Goal: Find specific page/section: Find specific page/section

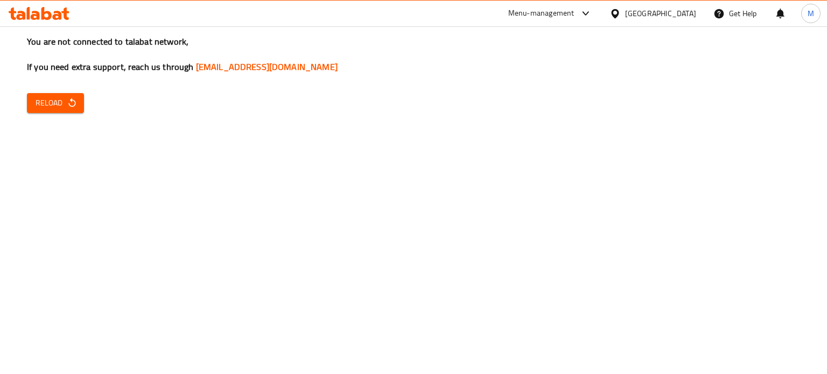
click at [59, 102] on span "Reload" at bounding box center [56, 102] width 40 height 13
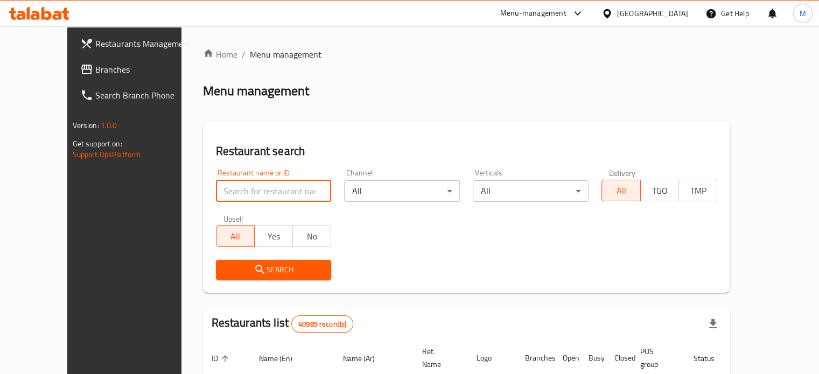
click at [253, 190] on input "search" at bounding box center [274, 191] width 116 height 22
type input "monginis"
click at [243, 269] on span "Search" at bounding box center [274, 269] width 99 height 13
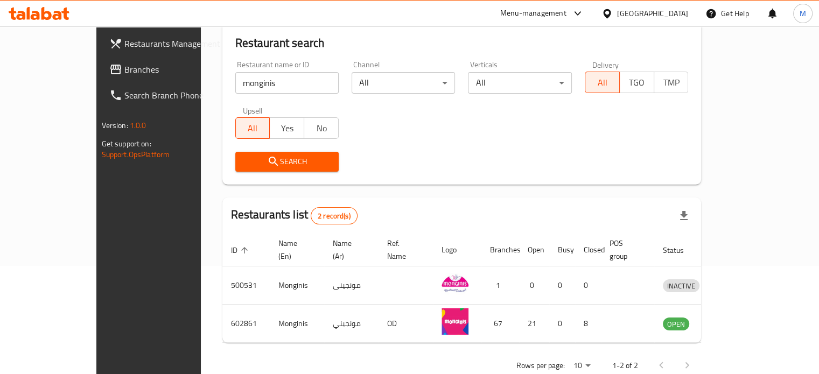
scroll to position [122, 0]
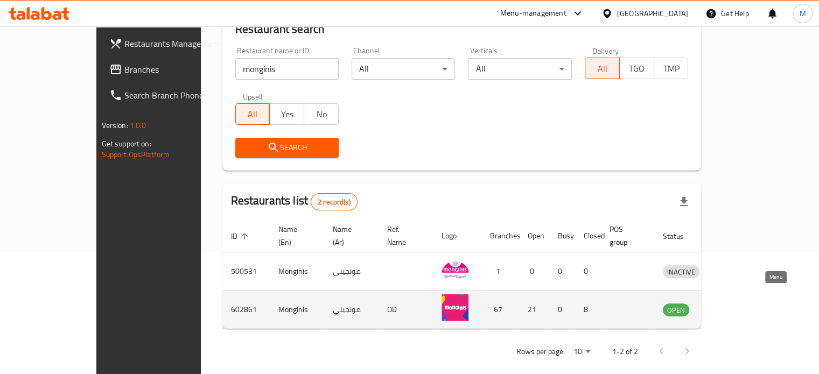
click at [733, 306] on icon "enhanced table" at bounding box center [727, 310] width 12 height 9
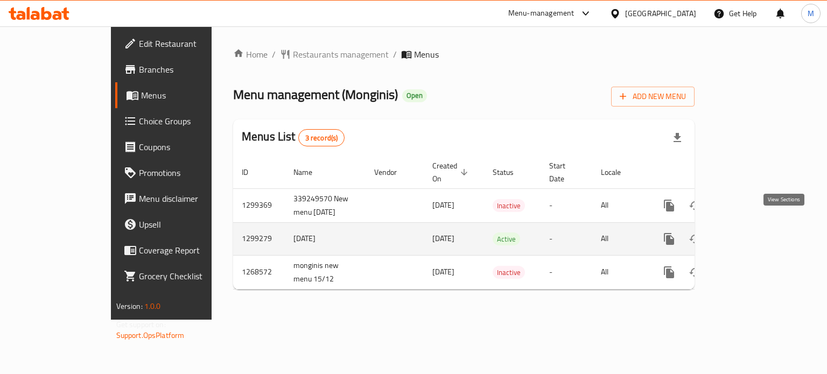
click at [760, 228] on link "enhanced table" at bounding box center [747, 239] width 26 height 26
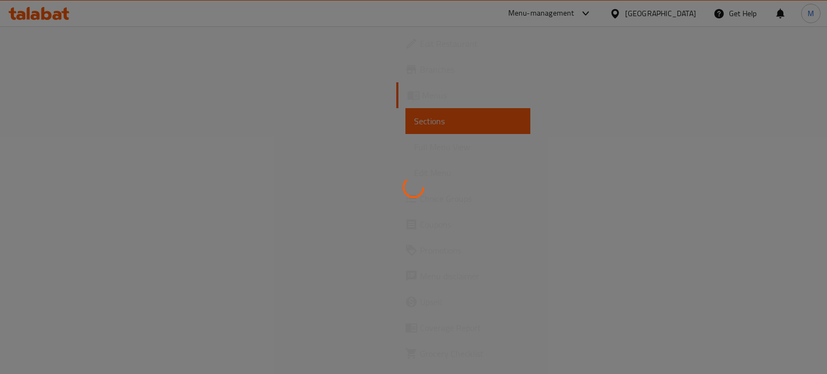
click at [43, 74] on div at bounding box center [413, 187] width 827 height 374
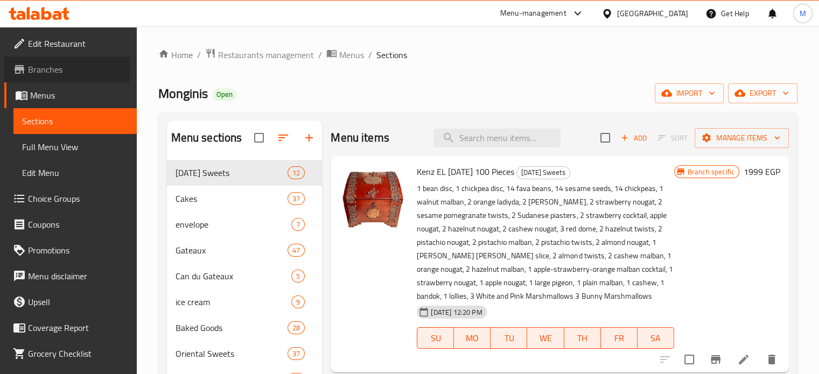
click at [43, 69] on span "Branches" at bounding box center [78, 69] width 100 height 13
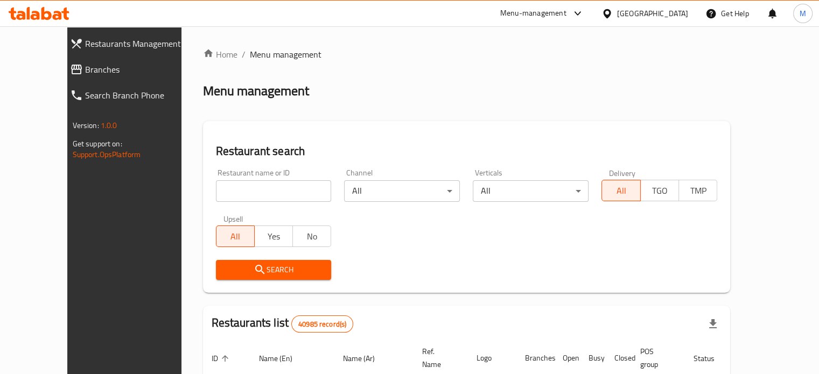
click at [254, 187] on input "search" at bounding box center [274, 191] width 116 height 22
paste input "510352"
type input "510352"
click button "Search" at bounding box center [274, 270] width 116 height 20
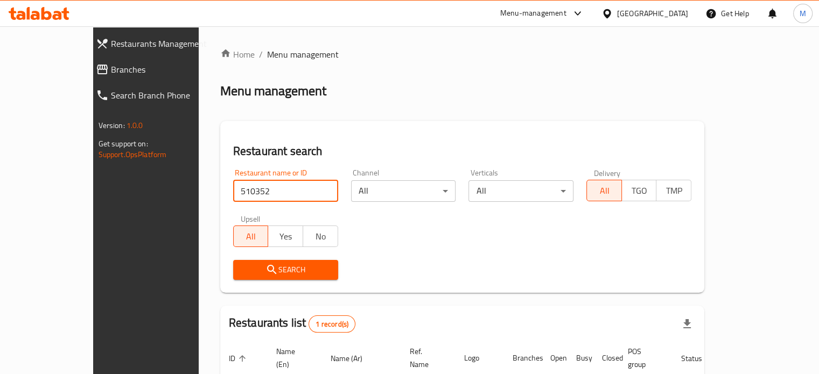
scroll to position [84, 0]
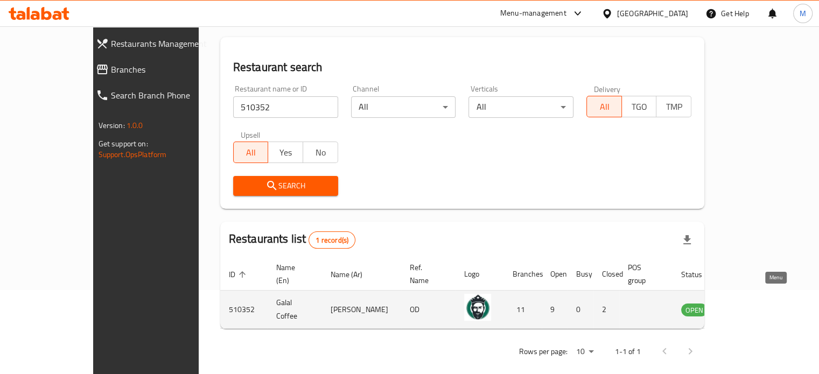
click at [748, 308] on icon "enhanced table" at bounding box center [747, 310] width 4 height 4
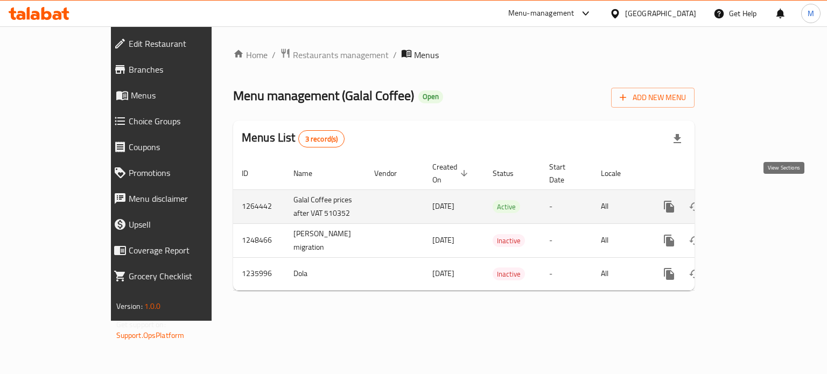
click at [753, 200] on icon "enhanced table" at bounding box center [746, 206] width 13 height 13
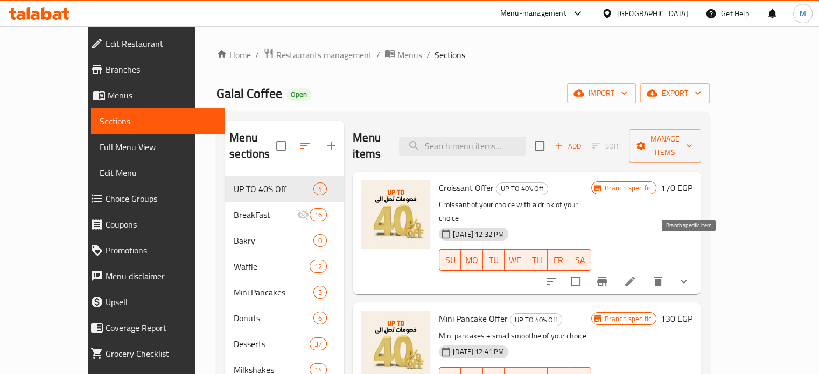
click at [607, 277] on icon "Branch-specific-item" at bounding box center [602, 281] width 10 height 9
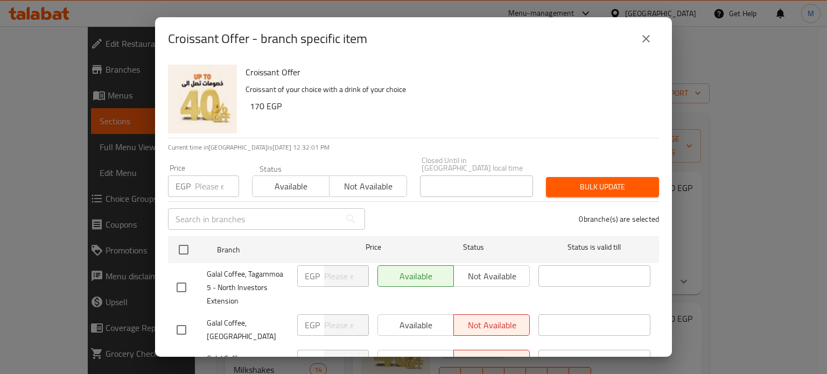
click at [645, 38] on icon "close" at bounding box center [646, 39] width 8 height 8
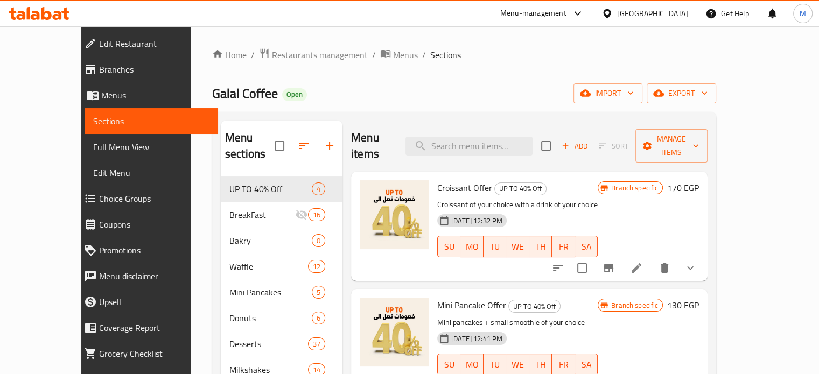
scroll to position [285, 0]
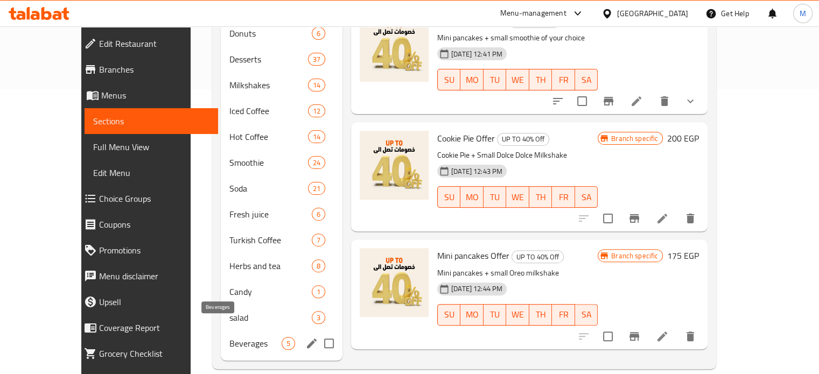
click at [229, 337] on span "Beverages" at bounding box center [255, 343] width 52 height 13
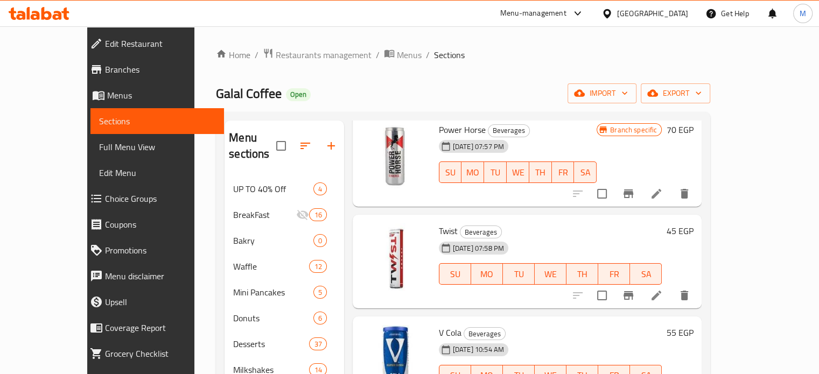
scroll to position [285, 0]
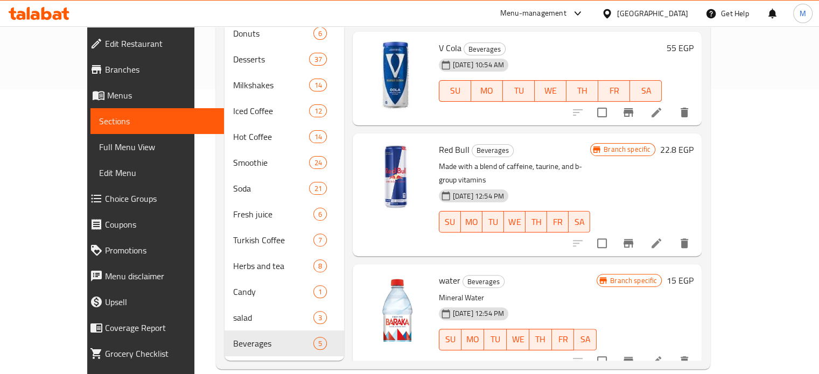
click at [633, 357] on icon "Branch-specific-item" at bounding box center [629, 361] width 10 height 9
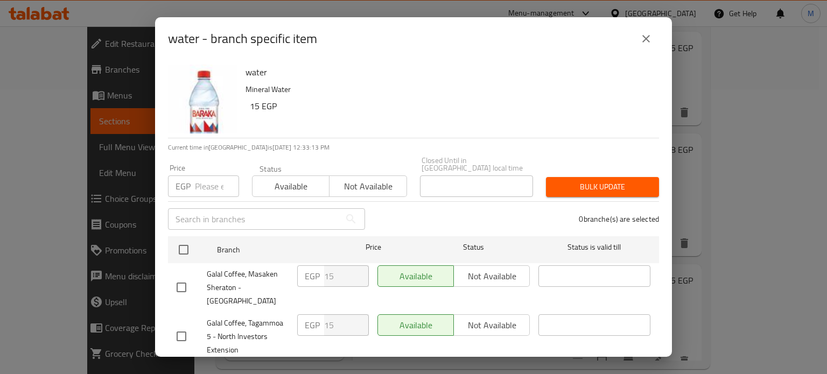
click at [646, 38] on icon "close" at bounding box center [646, 39] width 8 height 8
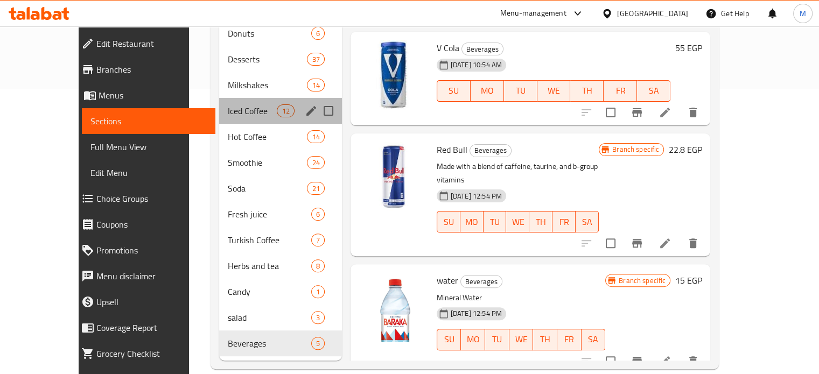
click at [219, 98] on div "Iced Coffee 12" at bounding box center [280, 111] width 123 height 26
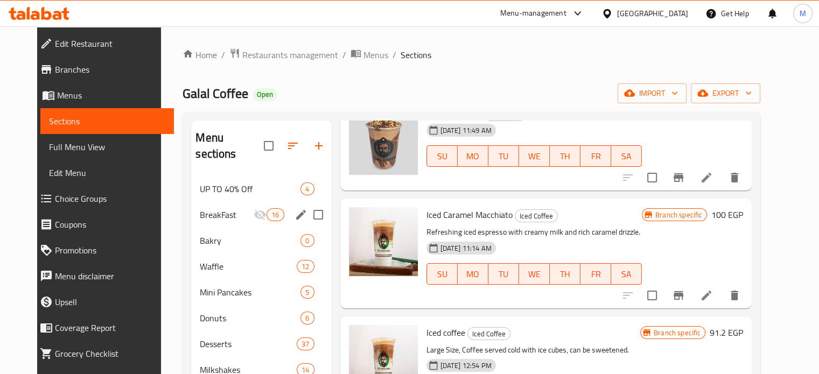
scroll to position [285, 0]
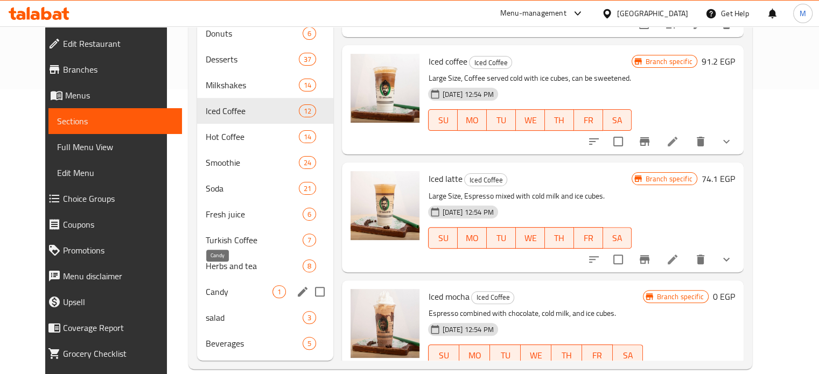
click at [233, 279] on div "Candy 1" at bounding box center [265, 292] width 137 height 26
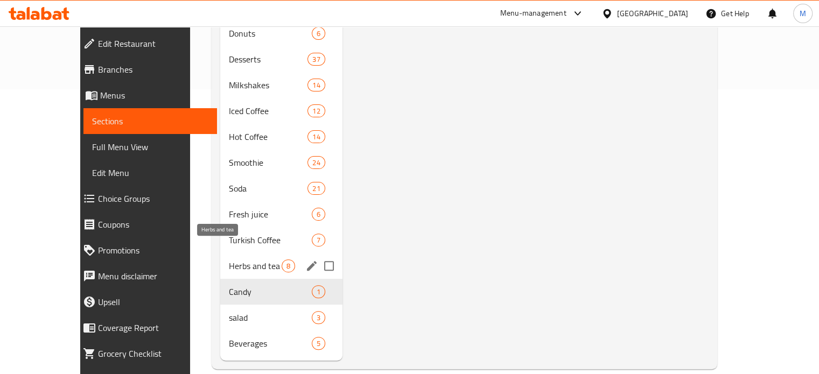
click at [237, 260] on span "Herbs and tea" at bounding box center [255, 266] width 53 height 13
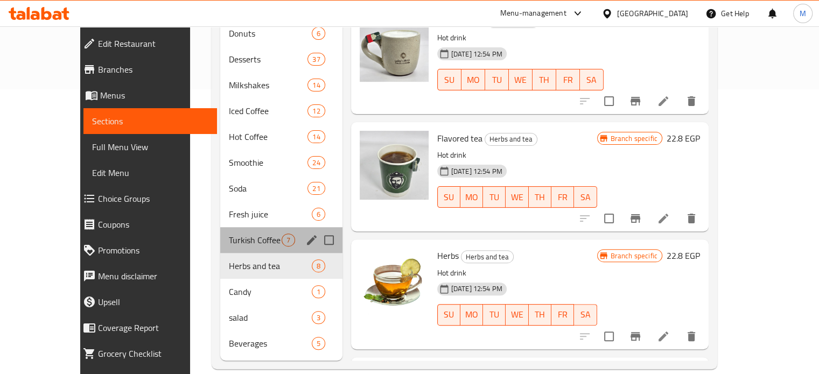
click at [241, 227] on div "Turkish Coffee 7" at bounding box center [281, 240] width 122 height 26
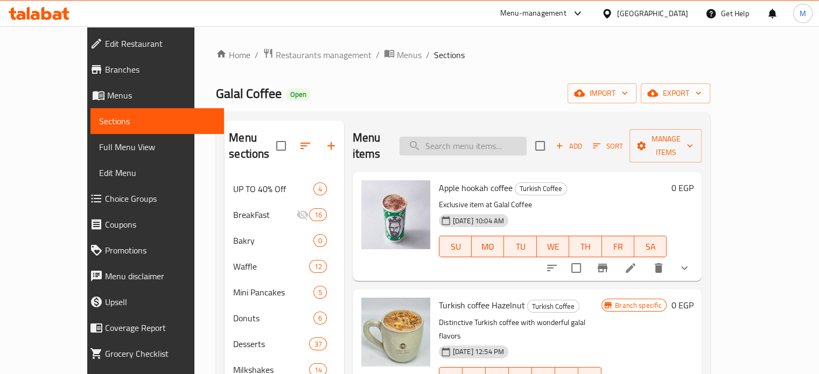
click at [488, 137] on input "search" at bounding box center [463, 146] width 127 height 19
click at [491, 137] on input "search" at bounding box center [463, 146] width 127 height 19
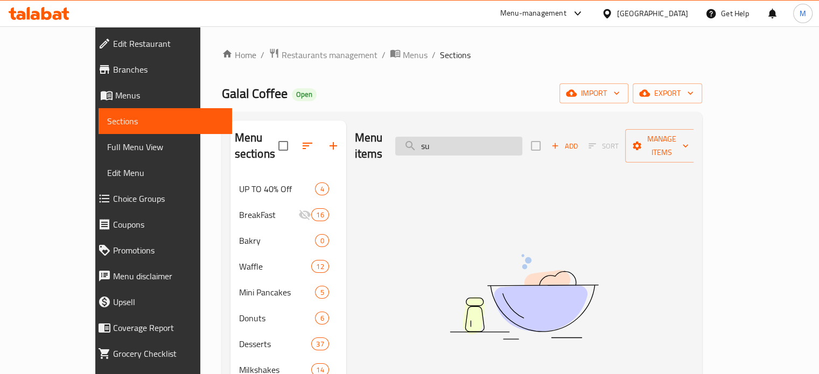
type input "s"
type input "e"
